Goal: Task Accomplishment & Management: Complete application form

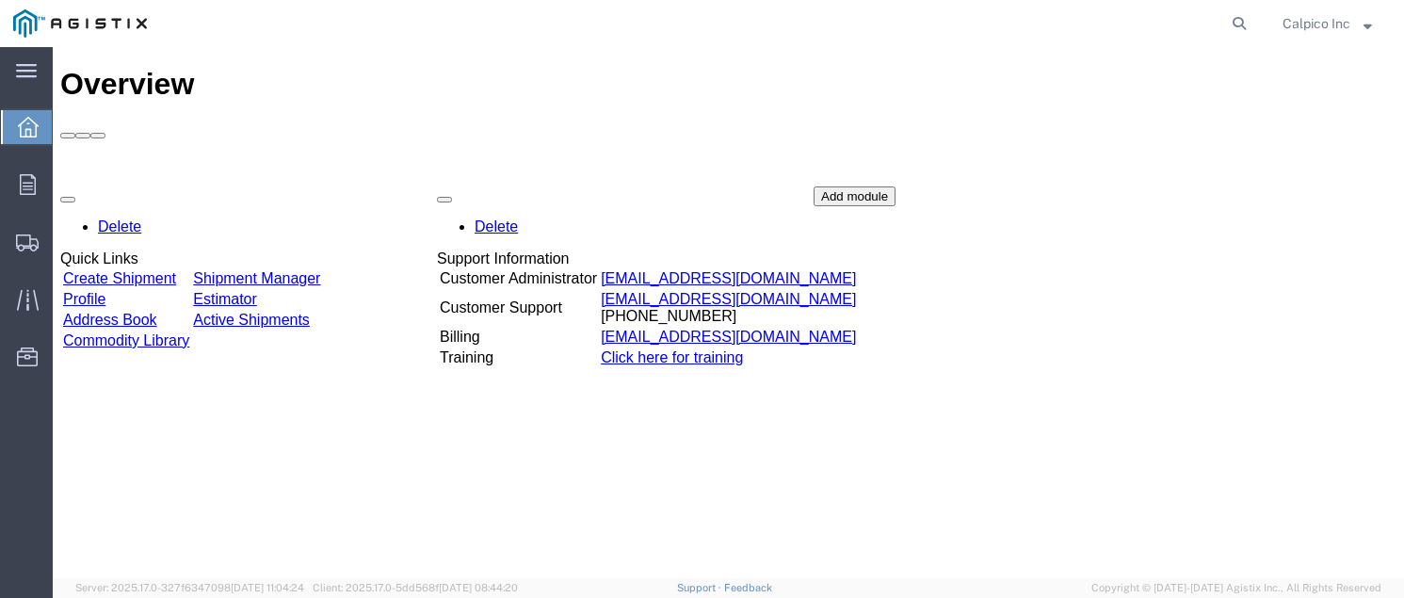
click at [142, 270] on link "Create Shipment" at bounding box center [119, 278] width 113 height 16
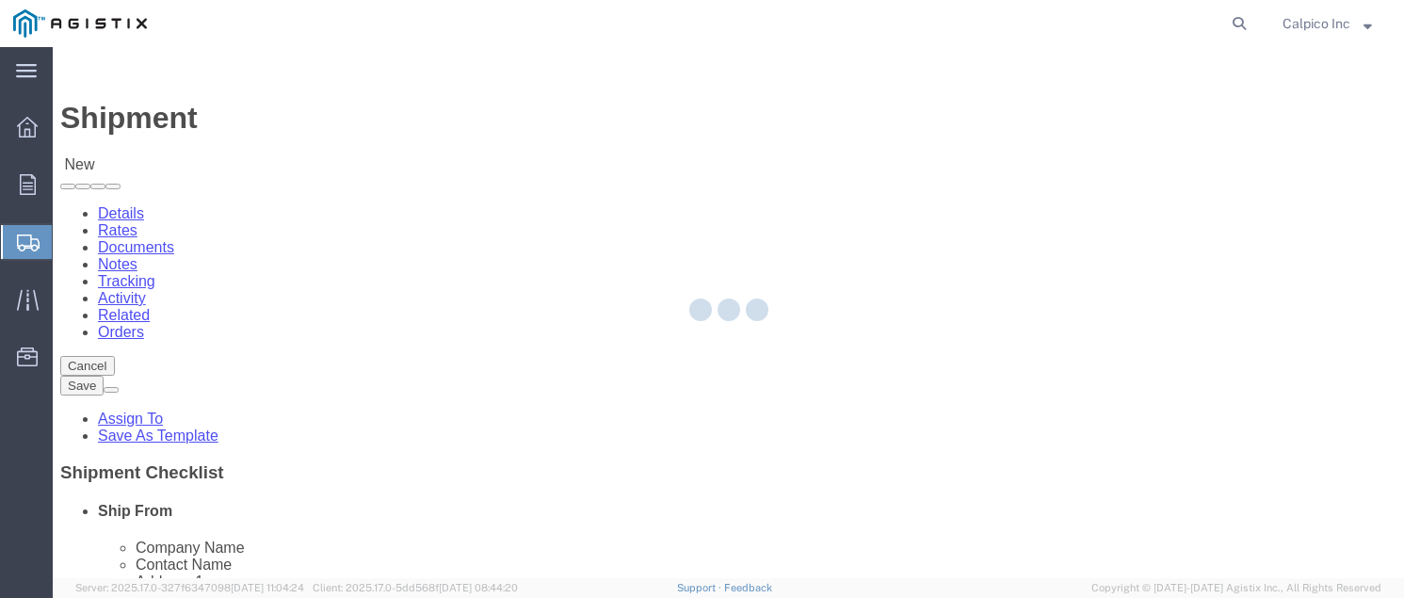
select select
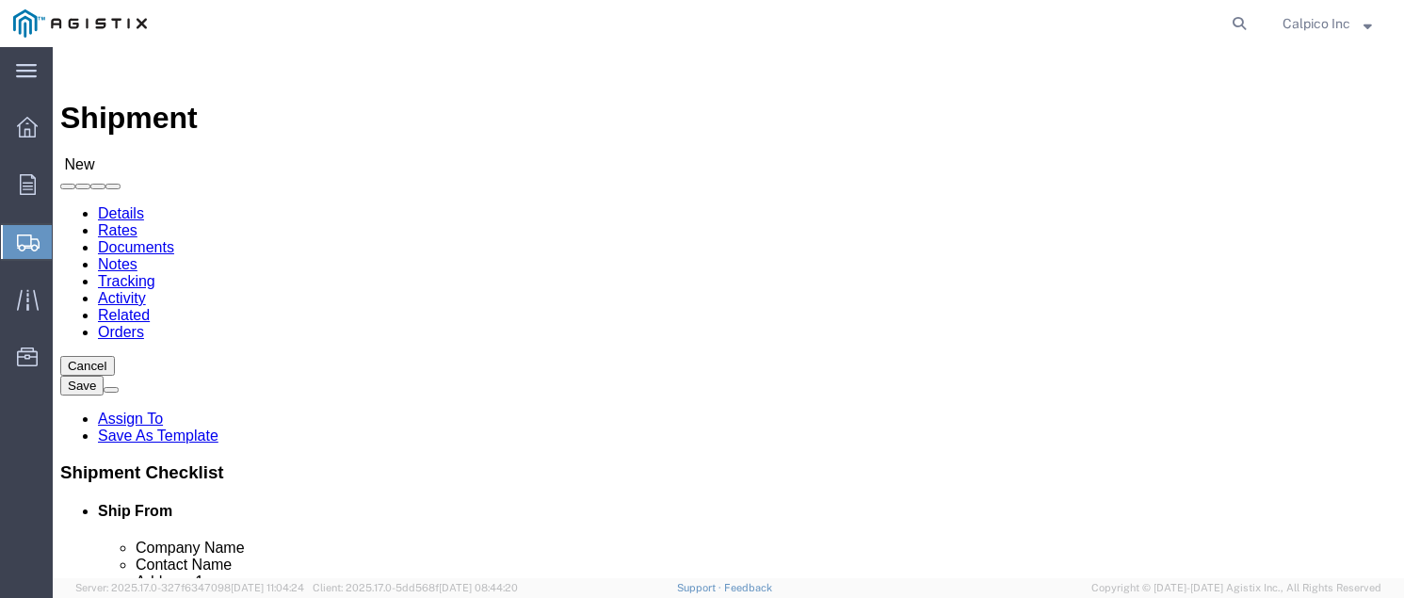
click select "Select Calpico PG&E"
select select "9596"
click select "Select Calpico PG&E"
select select "PURCHORD"
select select
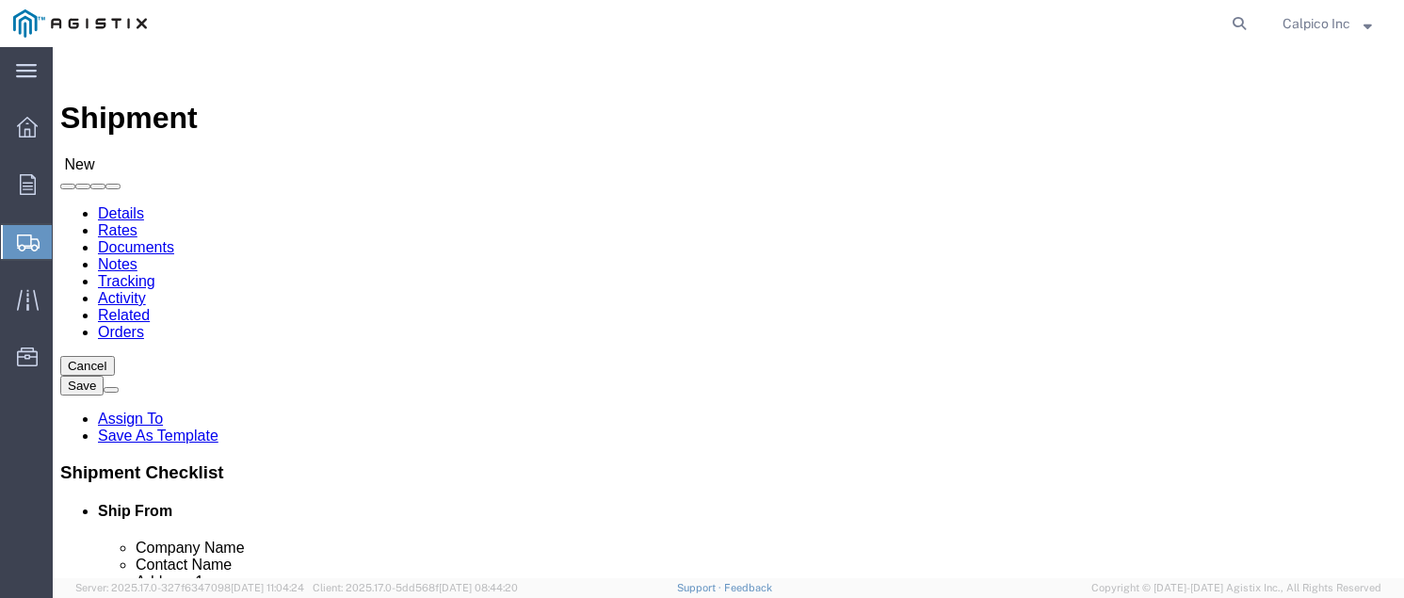
select select
click select "Select All Others [GEOGRAPHIC_DATA] [GEOGRAPHIC_DATA] [GEOGRAPHIC_DATA] [GEOGRA…"
select select "19740"
click select "Select All Others [GEOGRAPHIC_DATA] [GEOGRAPHIC_DATA] [GEOGRAPHIC_DATA] [GEOGRA…"
select select "MYPROFILE"
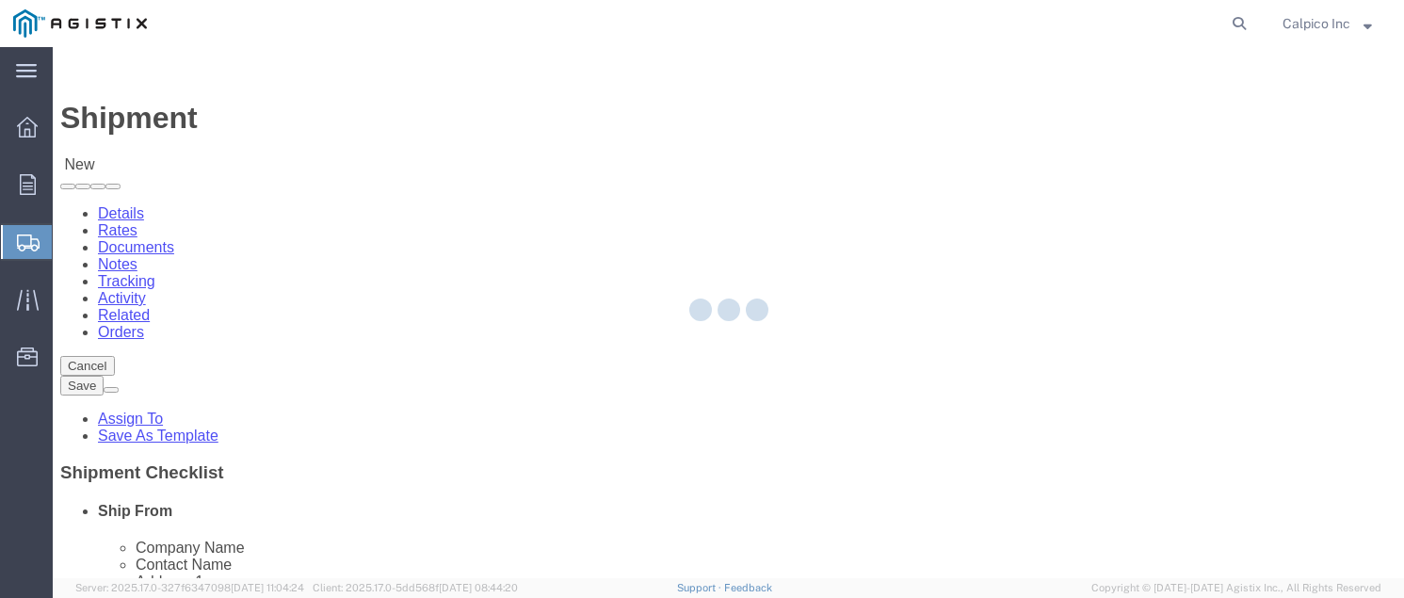
type input "CALPICO"
type input "Calpico Inc"
type input "[STREET_ADDRESS]"
type input "[GEOGRAPHIC_DATA]"
type input "94080"
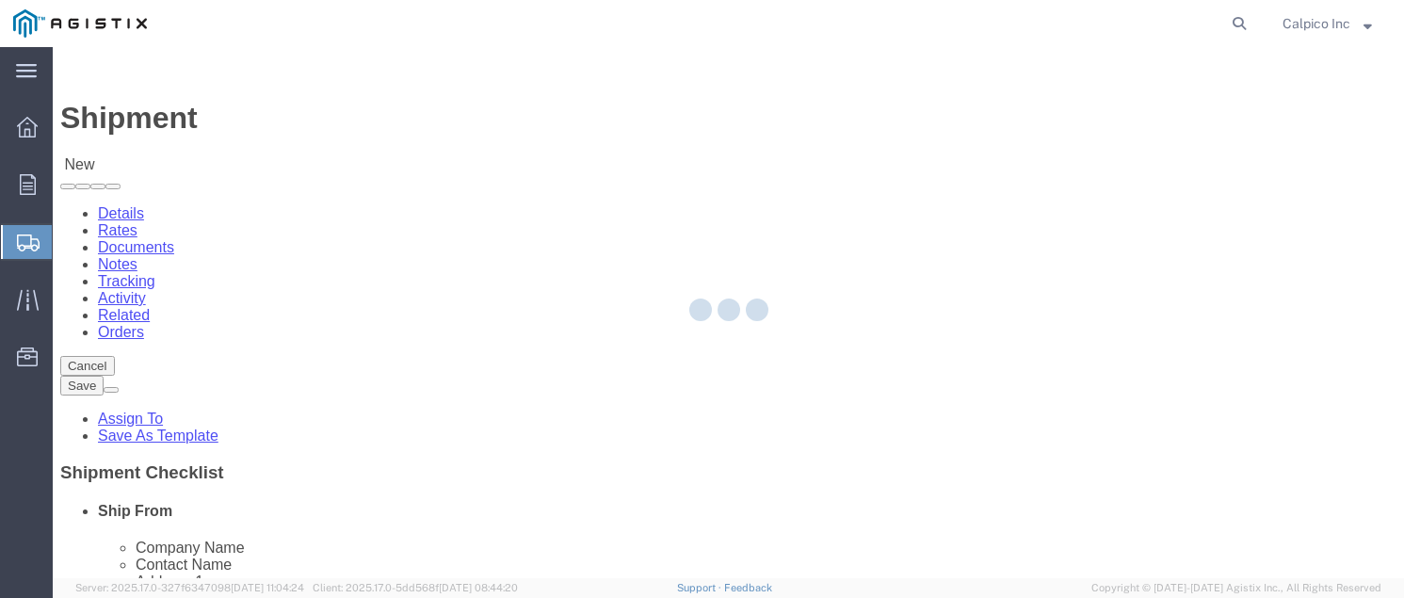
type input "6505882241"
type input "[EMAIL_ADDRESS][DOMAIN_NAME]"
checkbox input "true"
select select "CA"
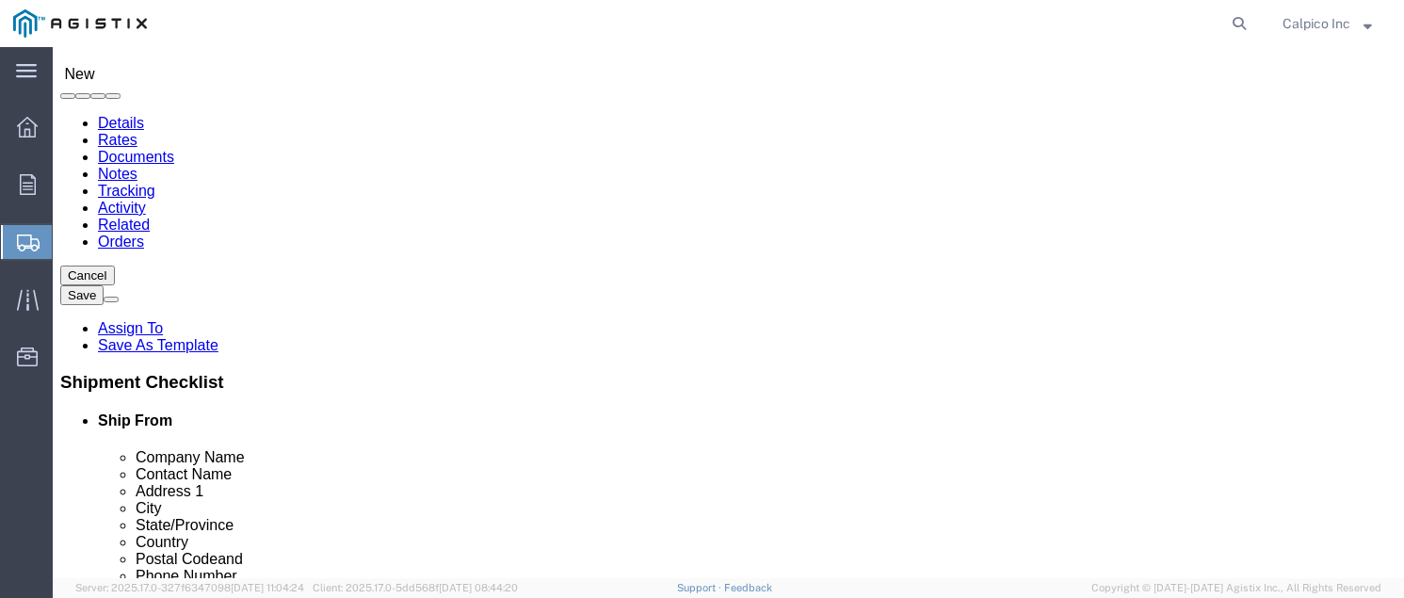
scroll to position [125, 0]
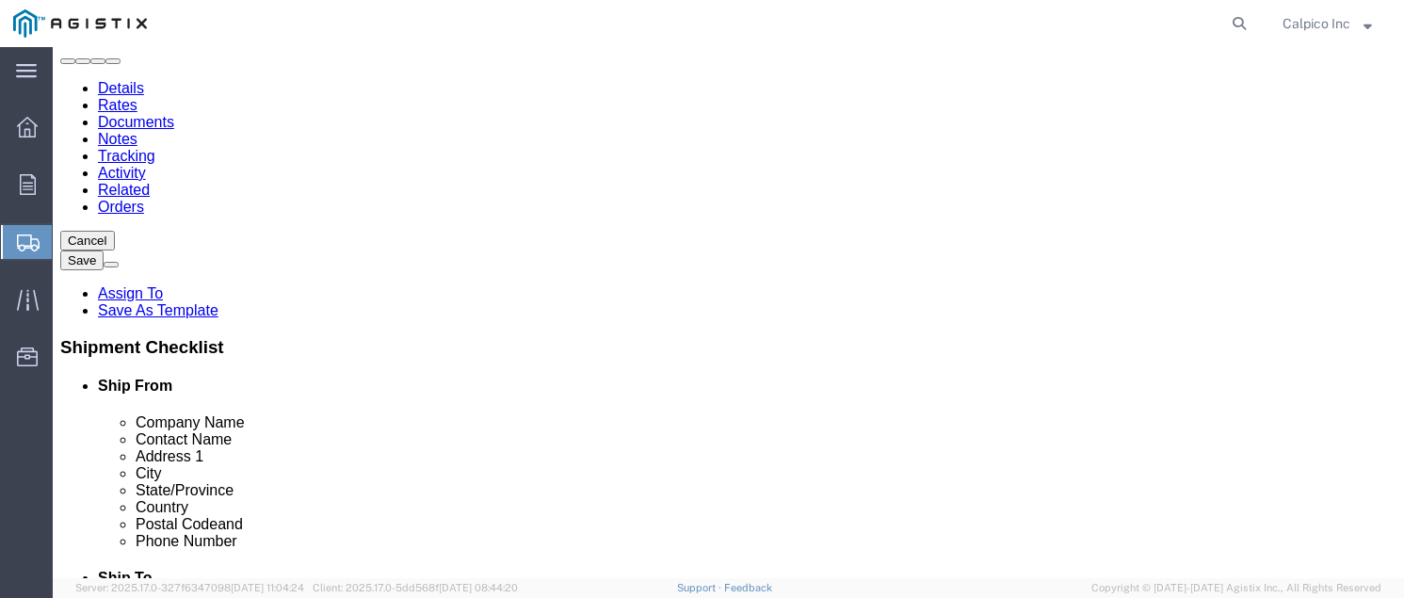
type input "p"
click input "text"
type input "pg"
click p "PGE FREMONT - PG&E - (PG&E) [STREET_ADDRESS][PERSON_NAME][PERSON_NAME]"
select select
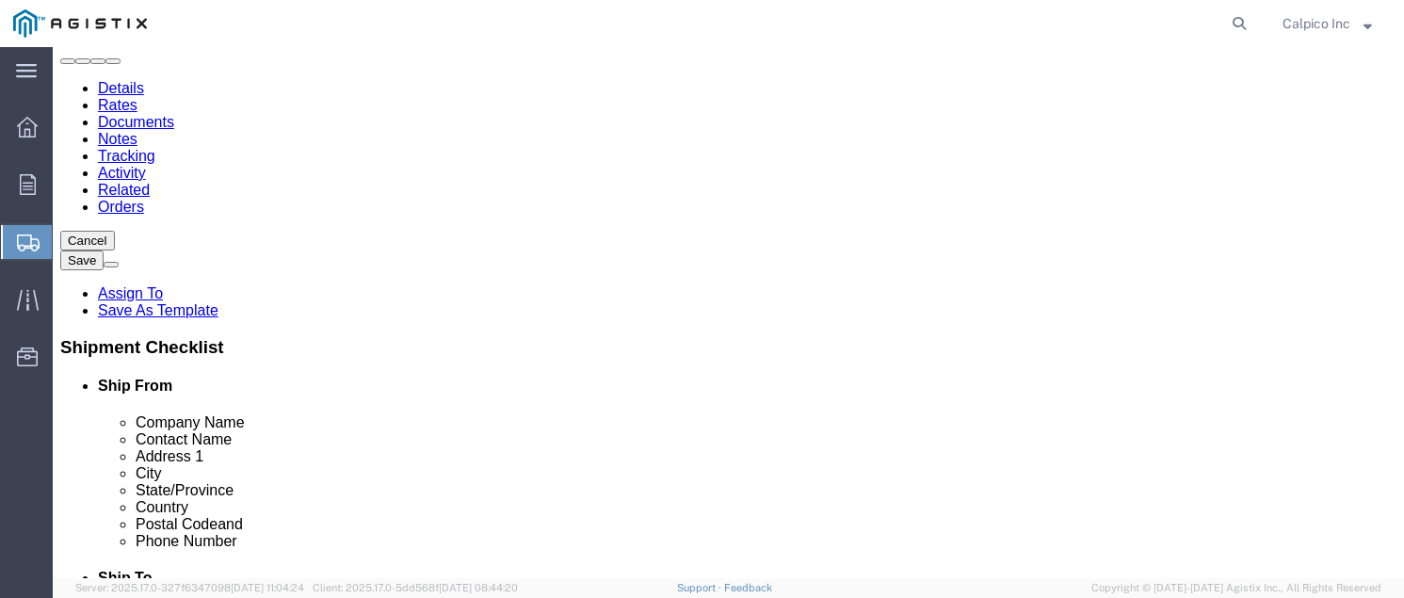
type input "PGE FREMONT"
type input "PG&E"
type input "[STREET_ADDRESS][PERSON_NAME]"
type input "FREMONT"
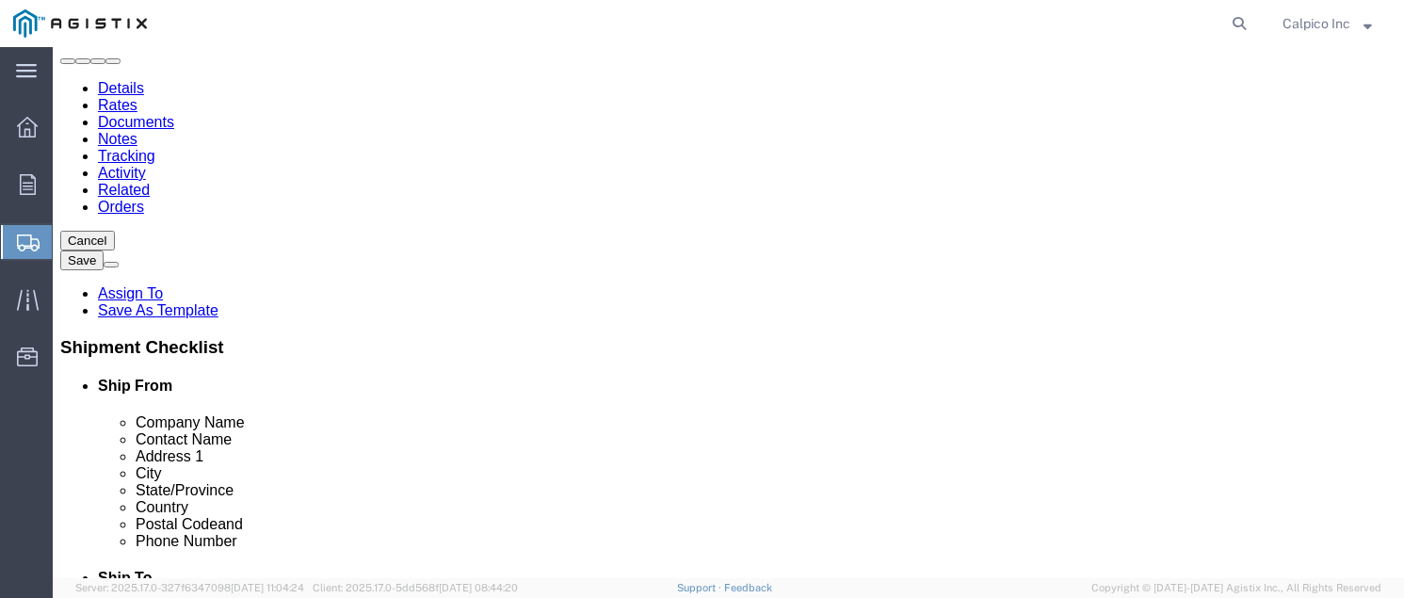
type input "94538"
type input "6505882241"
select select "CA"
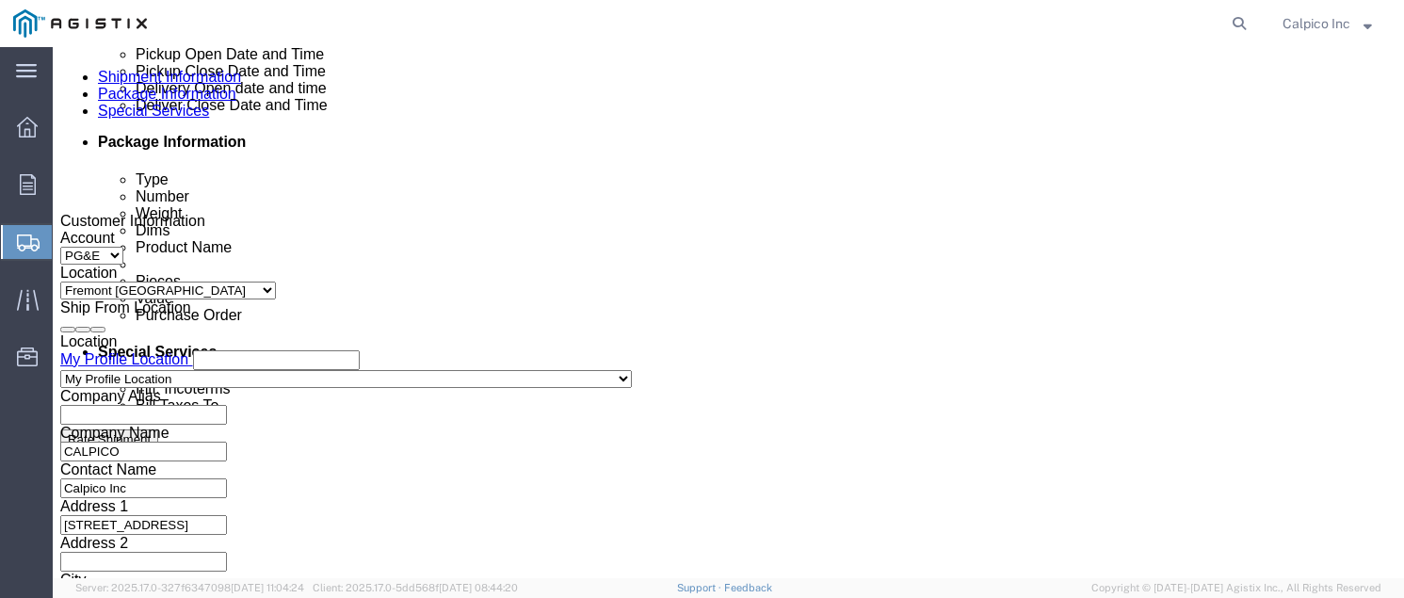
type input "PGE FREMONT"
click div "[DATE] 5:00 PM"
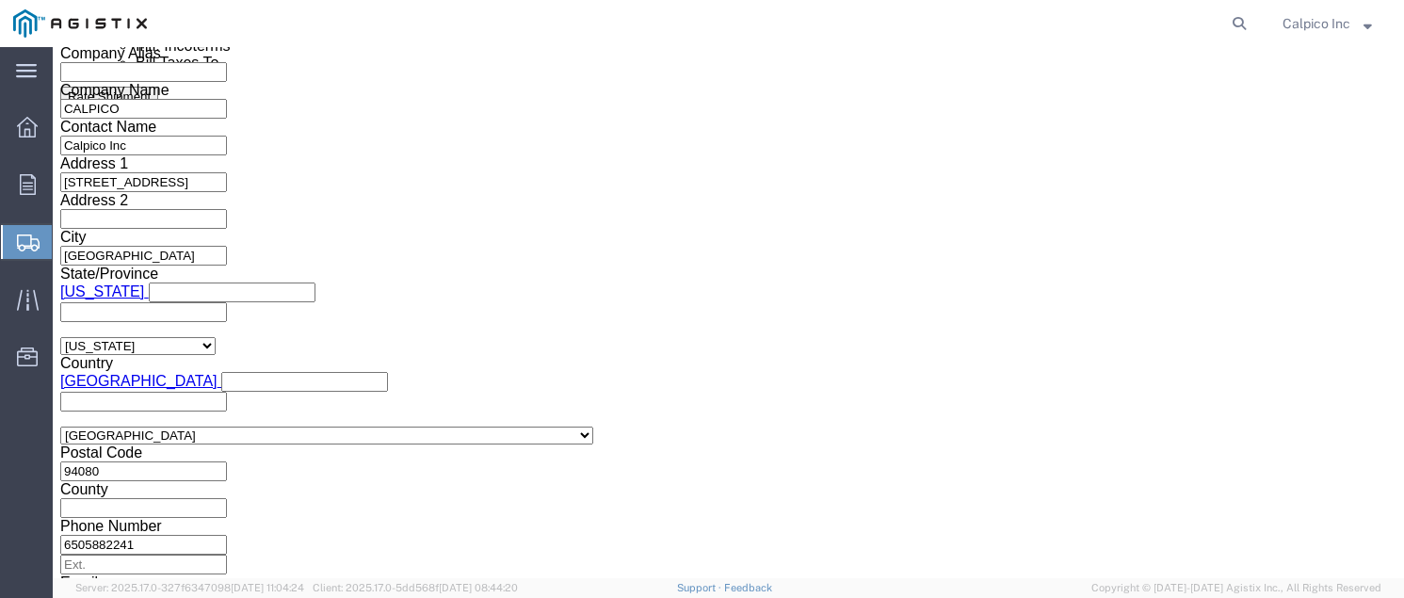
type input "6:00 PM"
click button "Apply"
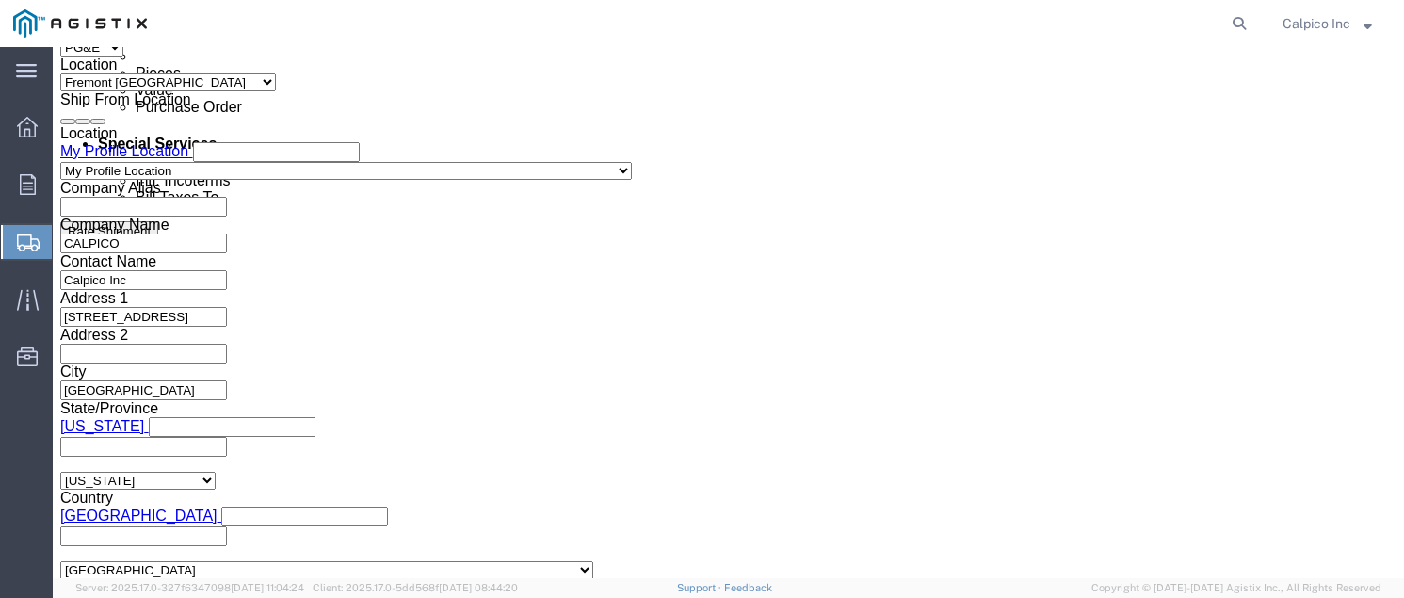
scroll to position [846, 0]
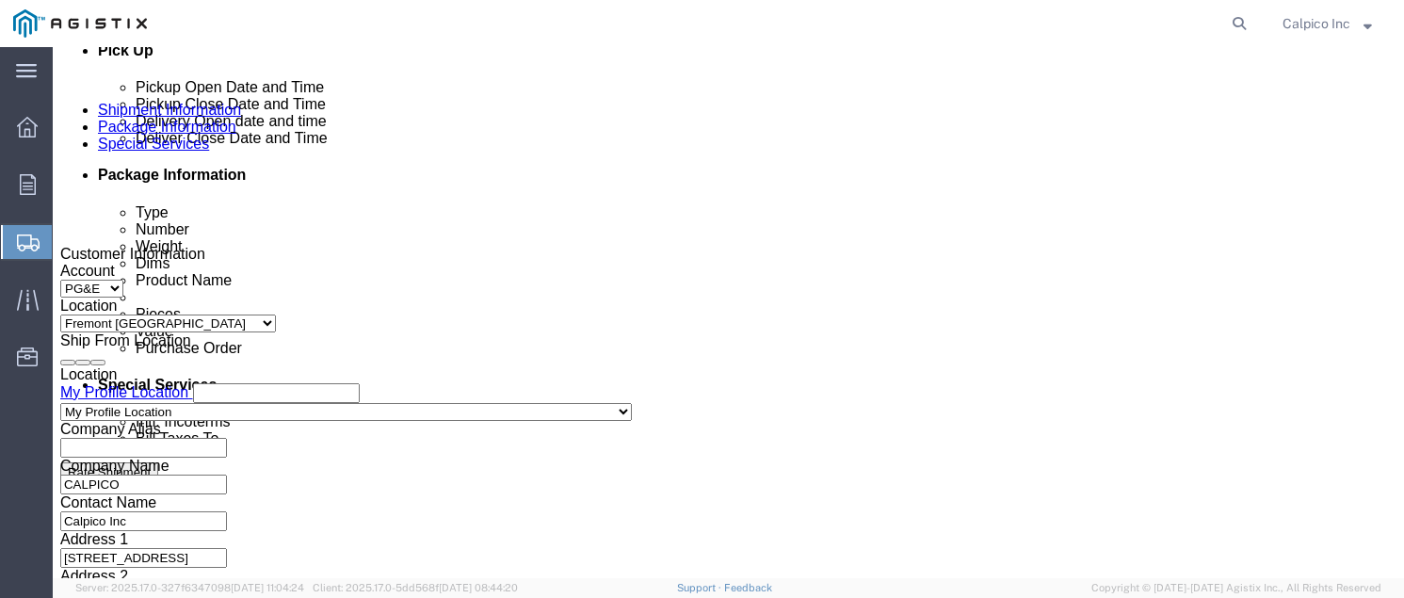
click div
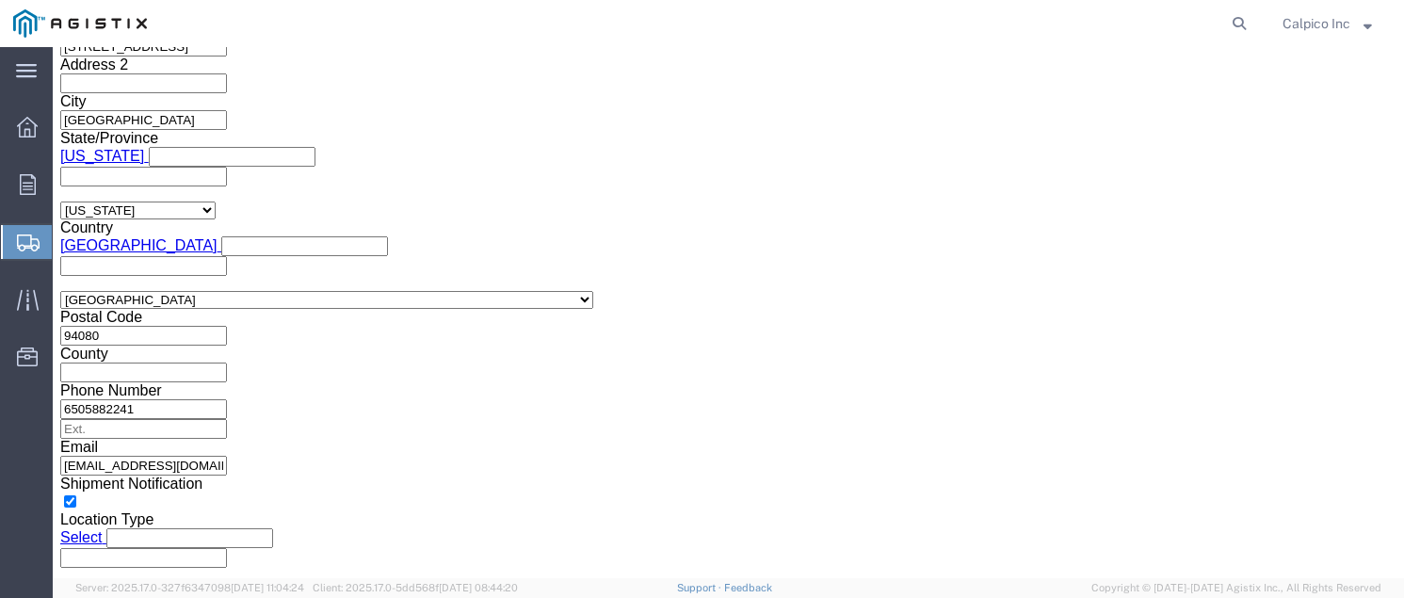
click button "Apply"
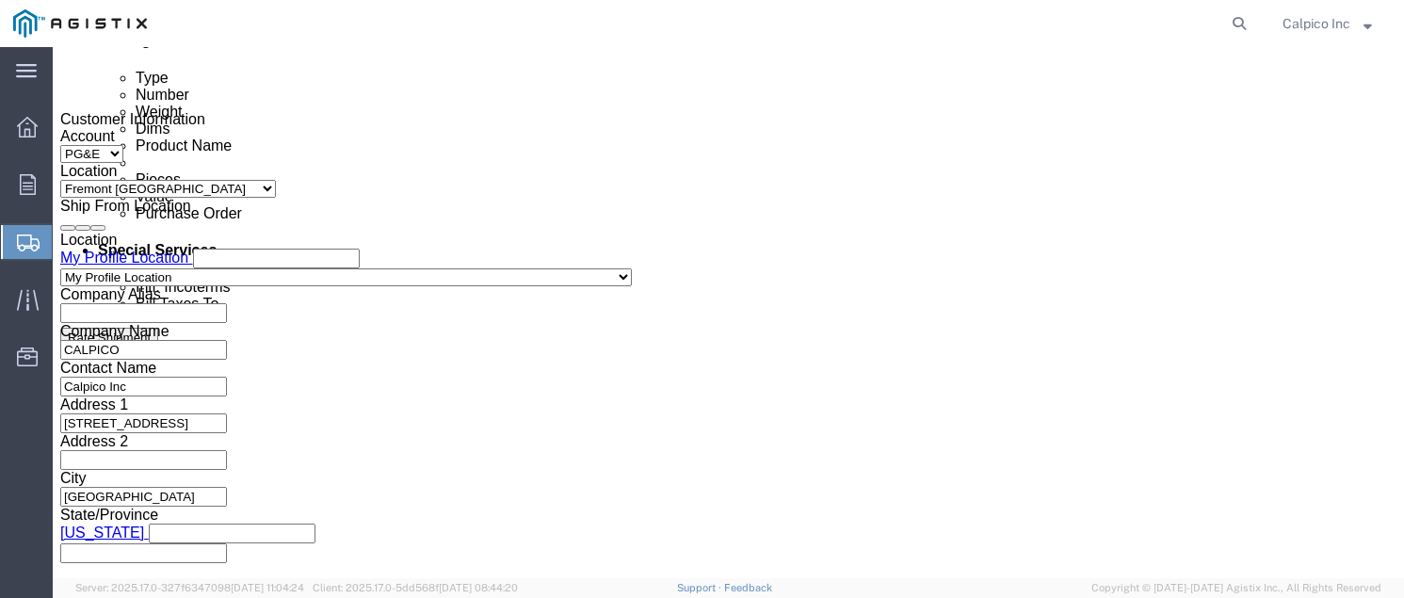
click div
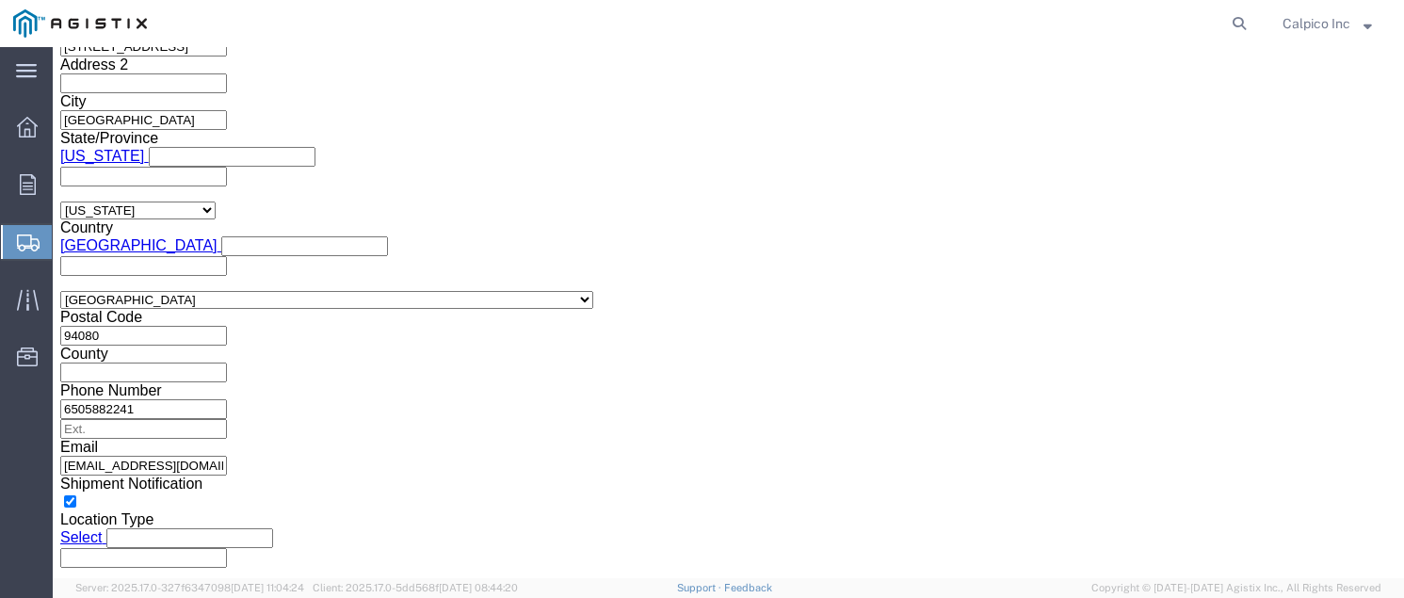
click button "Apply"
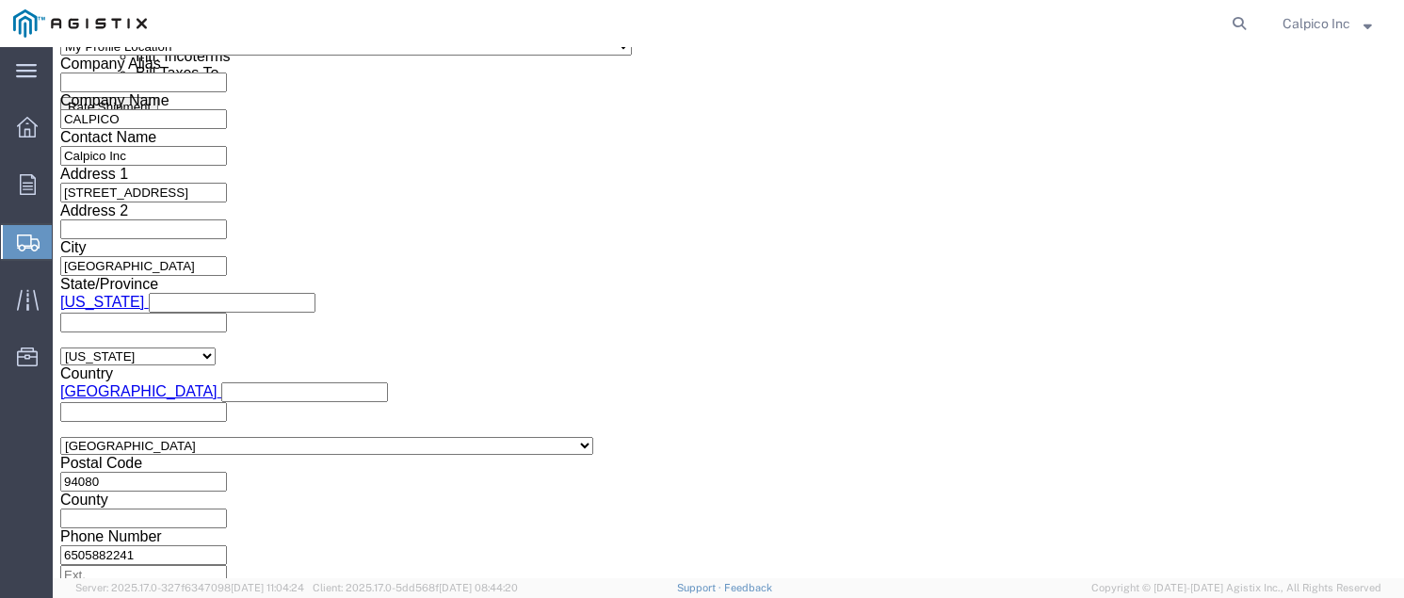
scroll to position [981, 0]
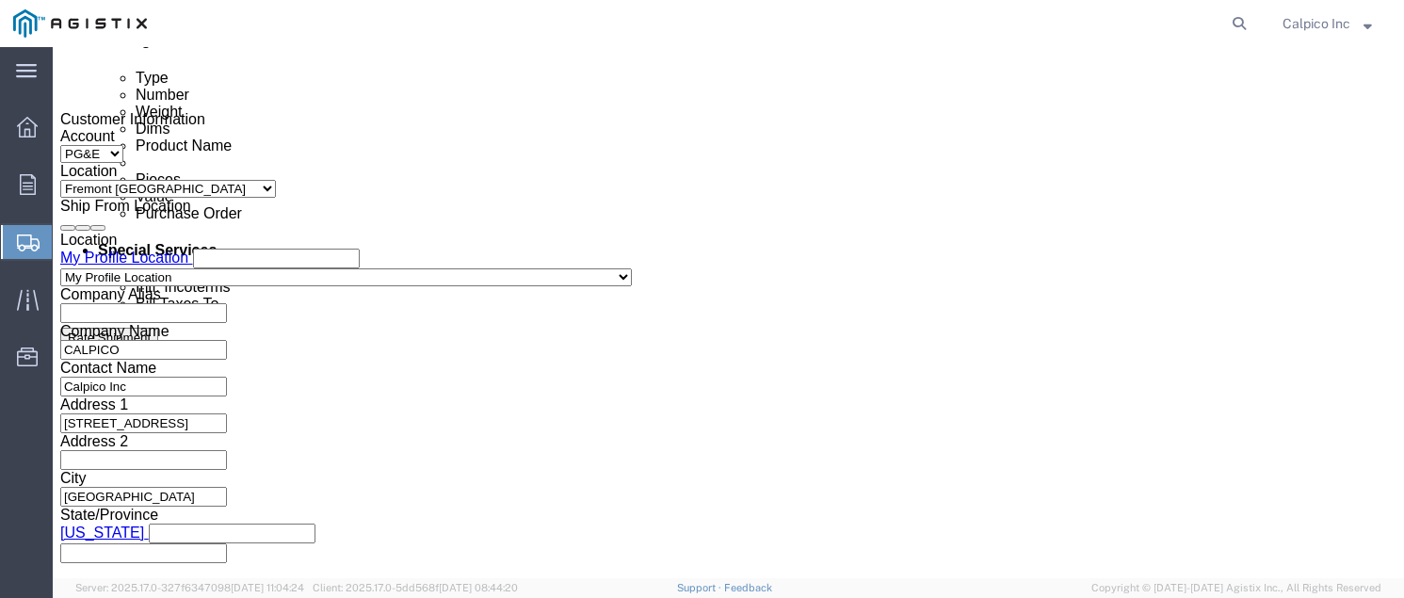
click input "text"
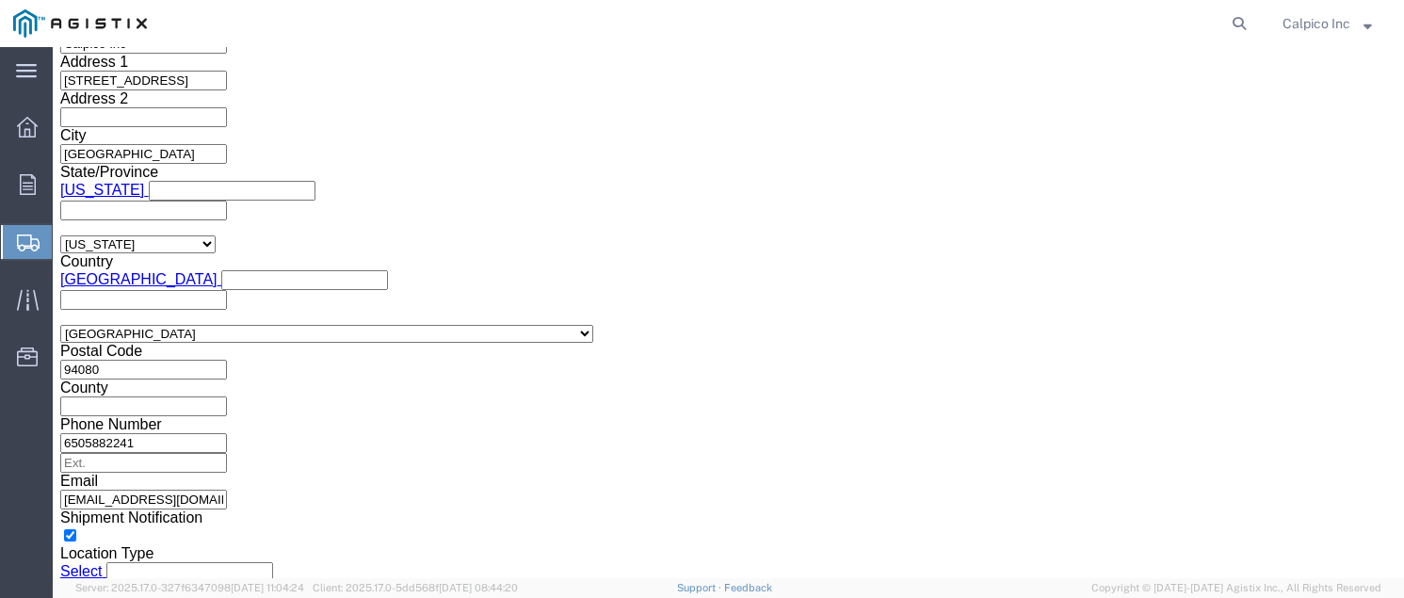
scroll to position [1391, 0]
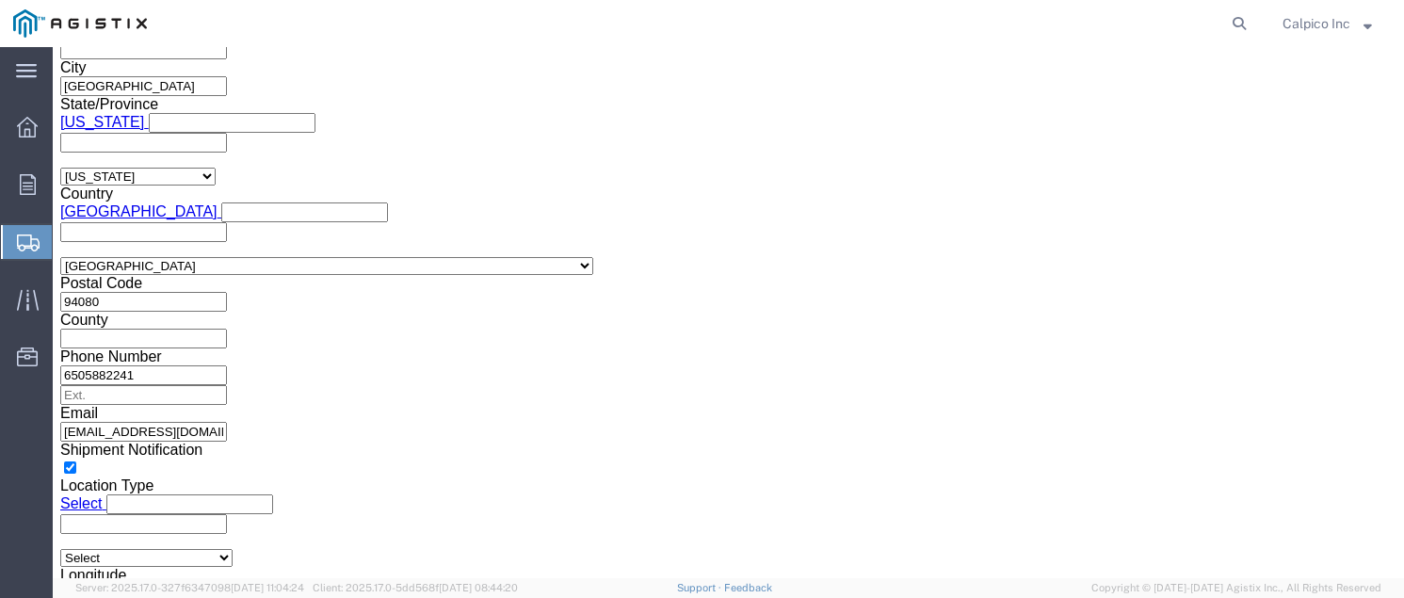
type input "3501411133"
click button "Continue"
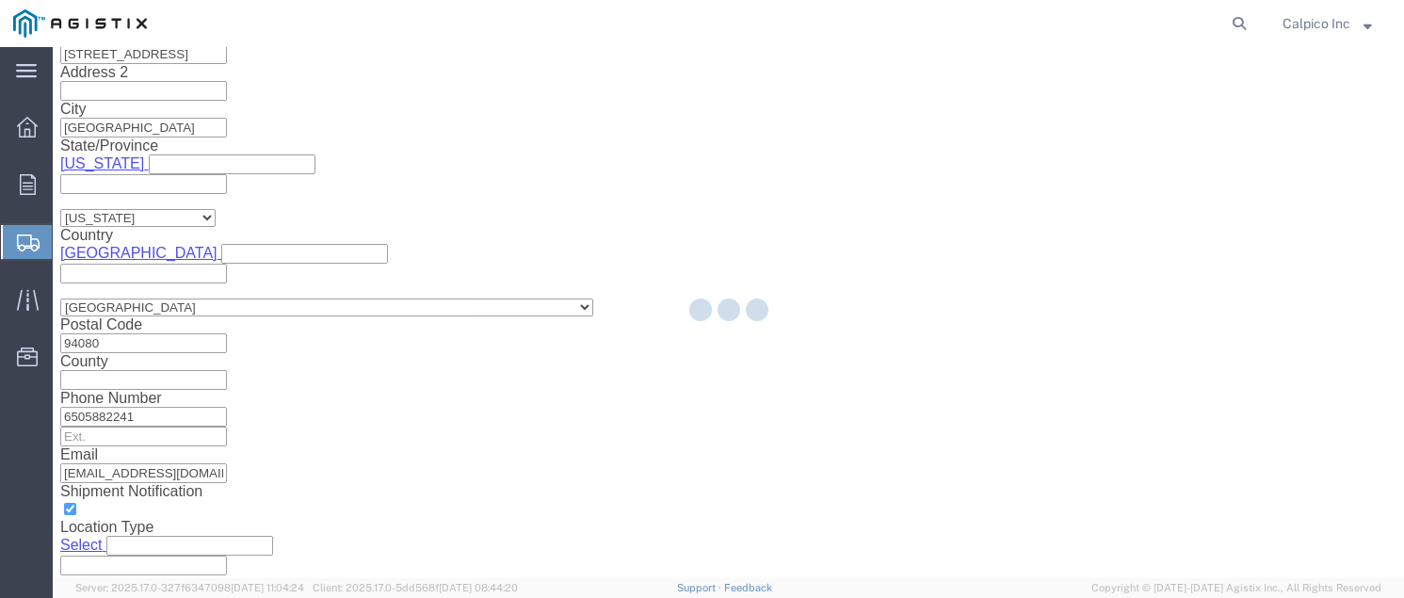
scroll to position [104, 0]
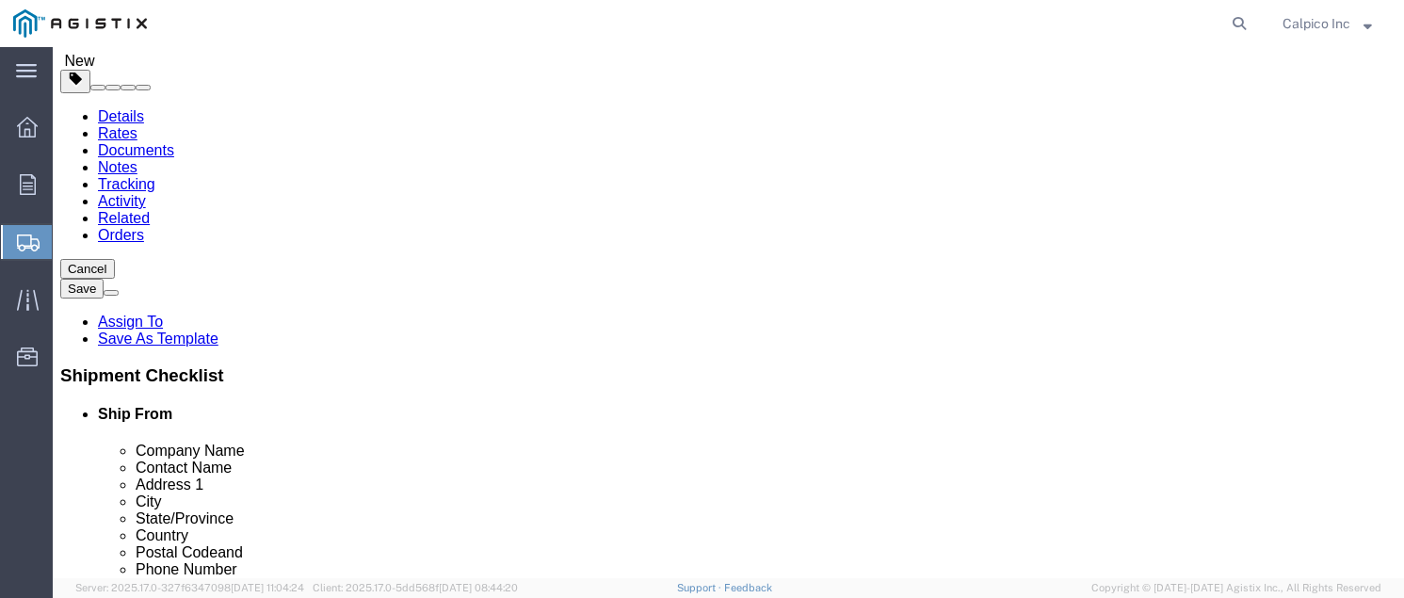
click select "Select Bulk Bundle(s) Cardboard Box(es) Carton(s) Crate(s) Drum(s) (Fiberboard)…"
select select "YRPK"
click input "text"
type input "24"
type input "23"
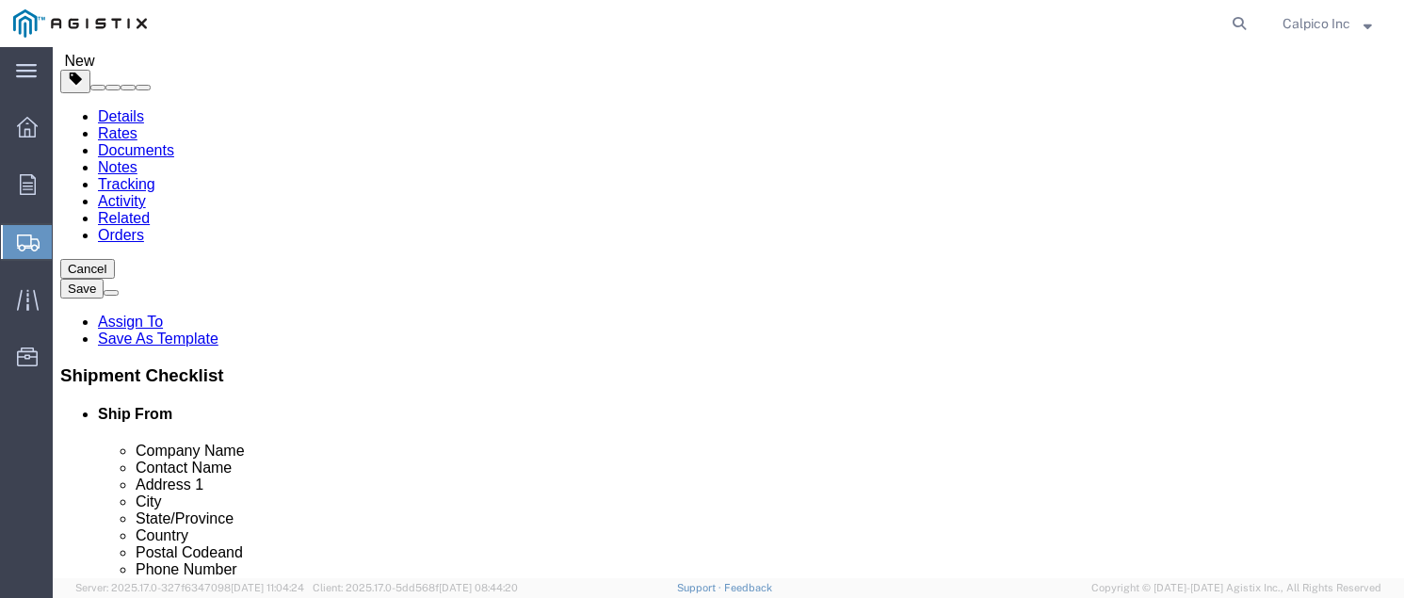
type input "22"
type input "37"
click link "Add Content"
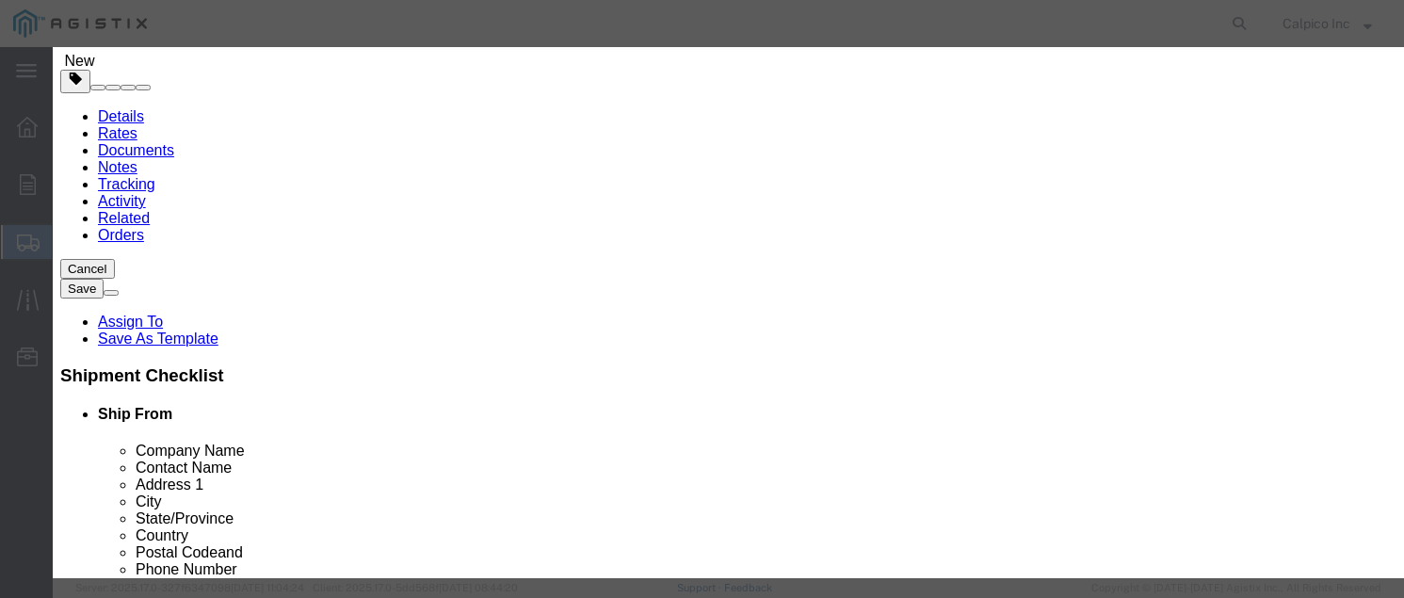
drag, startPoint x: 473, startPoint y: 194, endPoint x: 420, endPoint y: 145, distance: 72.0
click input "text"
type input "#200 Size 1 3/8" comb. slv & washers"
type input "594"
click input "text"
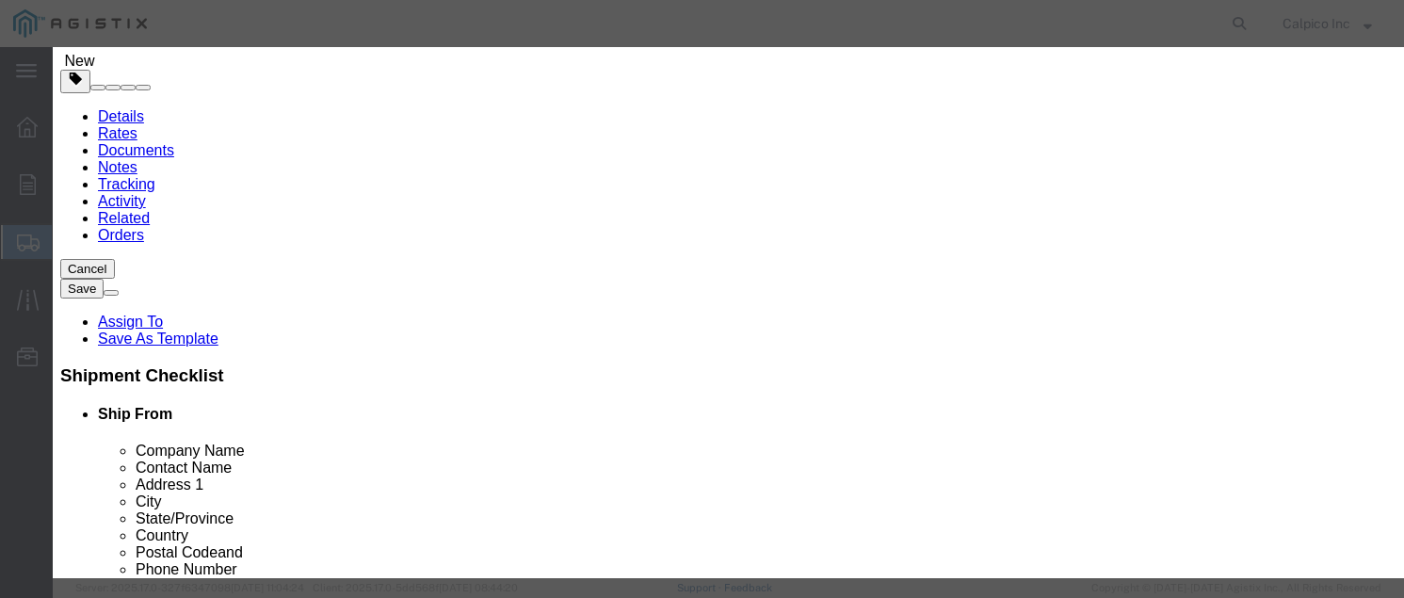
type input "6.00"
drag, startPoint x: 345, startPoint y: 213, endPoint x: 279, endPoint y: 215, distance: 66.0
click div "Total Value 6.00 Select ADP AED AFN ALL AMD AOA ARS ATS AUD AWG AZN BAM BBD BDT…"
type input "3564.00"
click button "Save & Close"
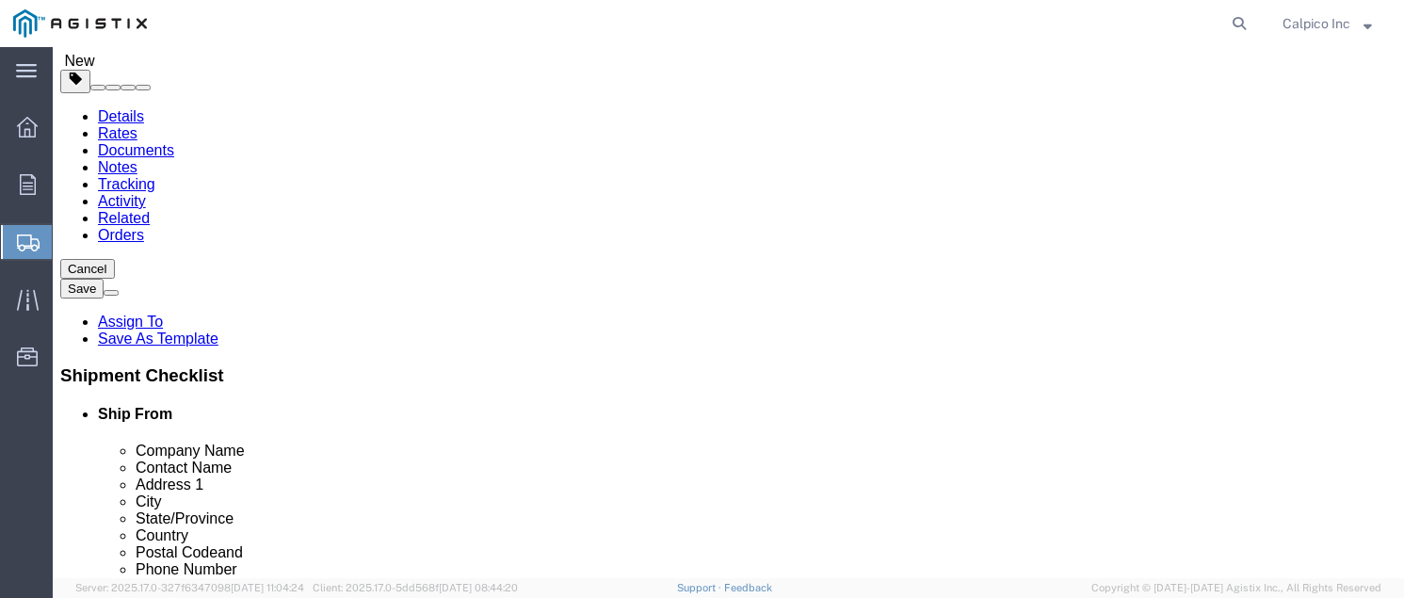
click button "Rate Shipment"
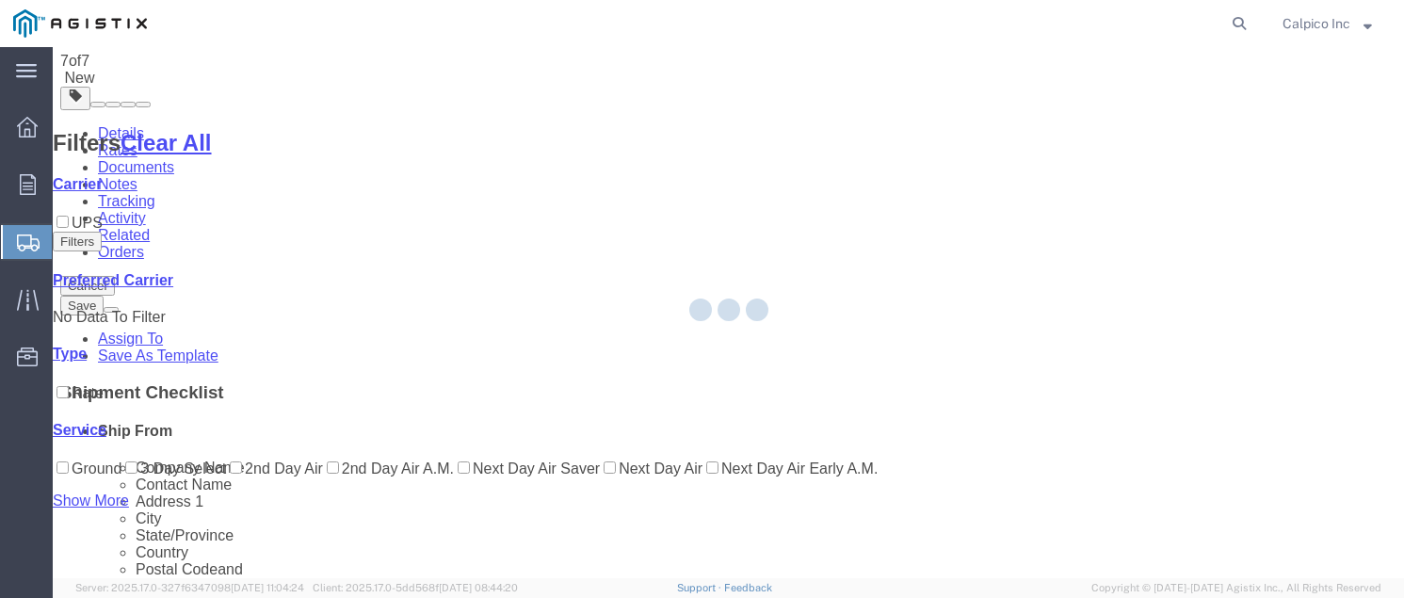
scroll to position [0, 0]
